Goal: Find contact information: Find contact information

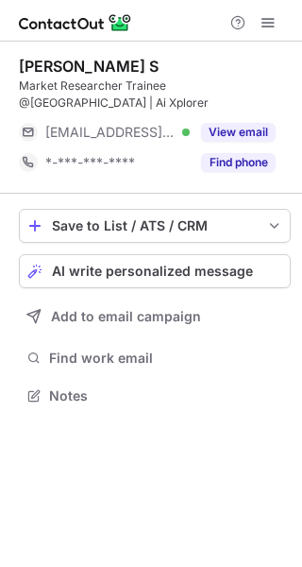
scroll to position [9, 9]
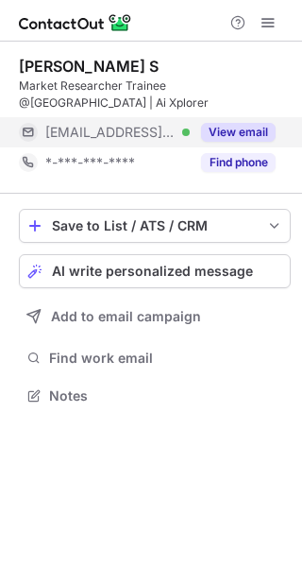
click at [250, 123] on button "View email" at bounding box center [238, 132] width 75 height 19
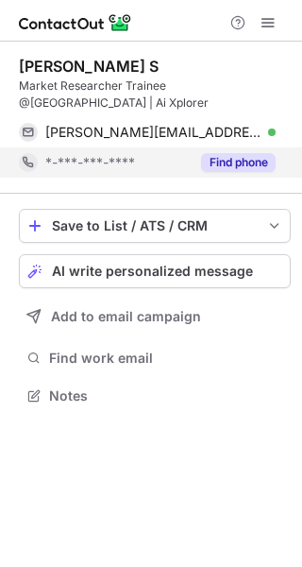
click at [240, 153] on button "Find phone" at bounding box center [238, 162] width 75 height 19
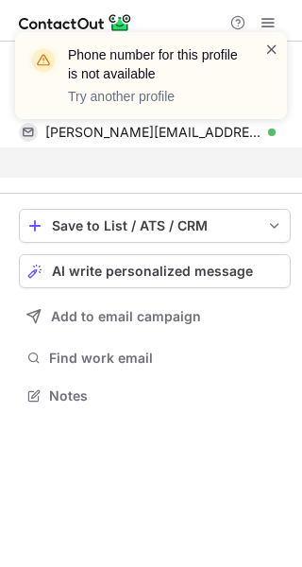
click at [277, 44] on span at bounding box center [272, 49] width 15 height 19
